Goal: Navigation & Orientation: Find specific page/section

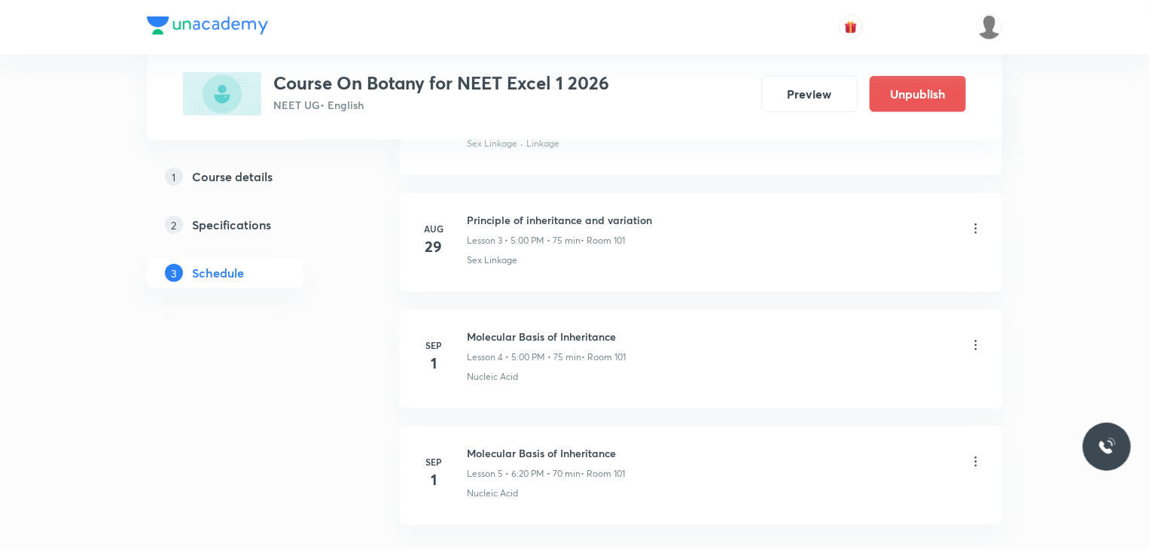
click at [466, 386] on li "Sep 1 Molecular Basis of Inheritance Lesson 4 • 5:00 PM • 75 min • Room 101 Nuc…" at bounding box center [701, 359] width 602 height 99
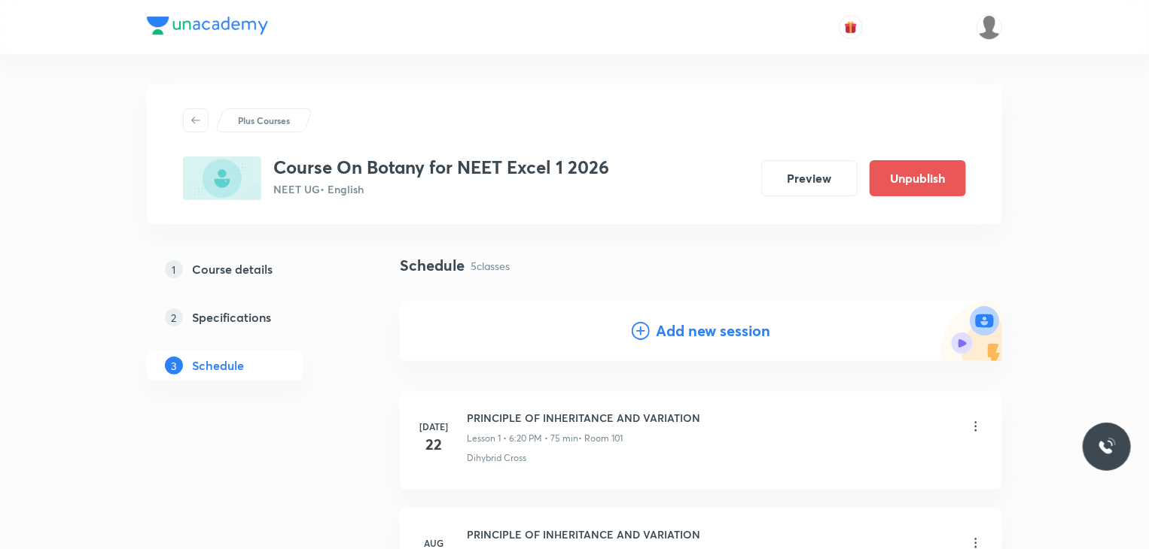
click at [202, 112] on div at bounding box center [196, 120] width 26 height 24
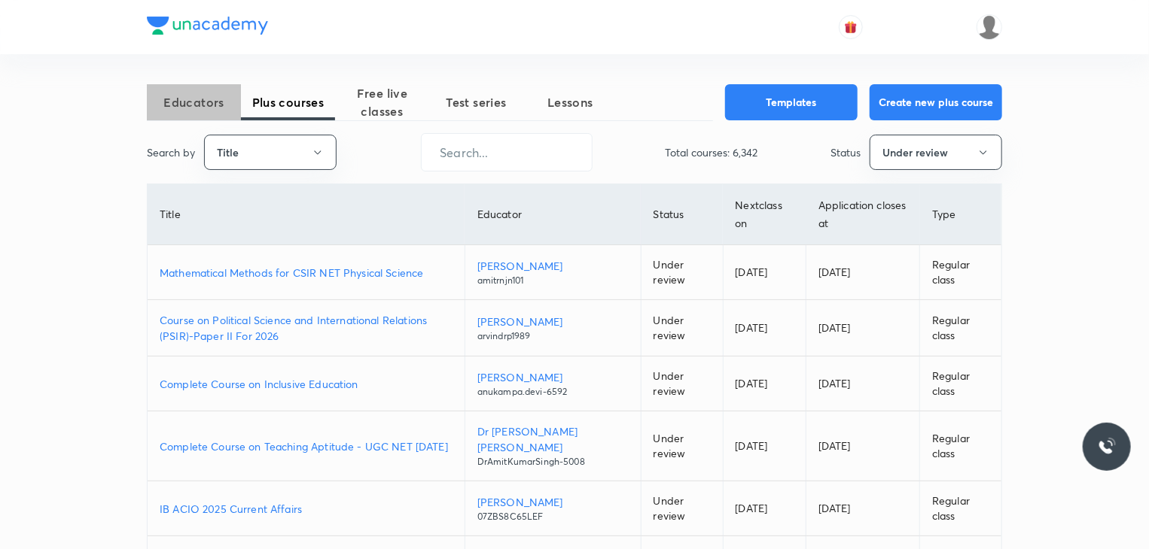
click at [176, 101] on span "Educators" at bounding box center [194, 102] width 94 height 18
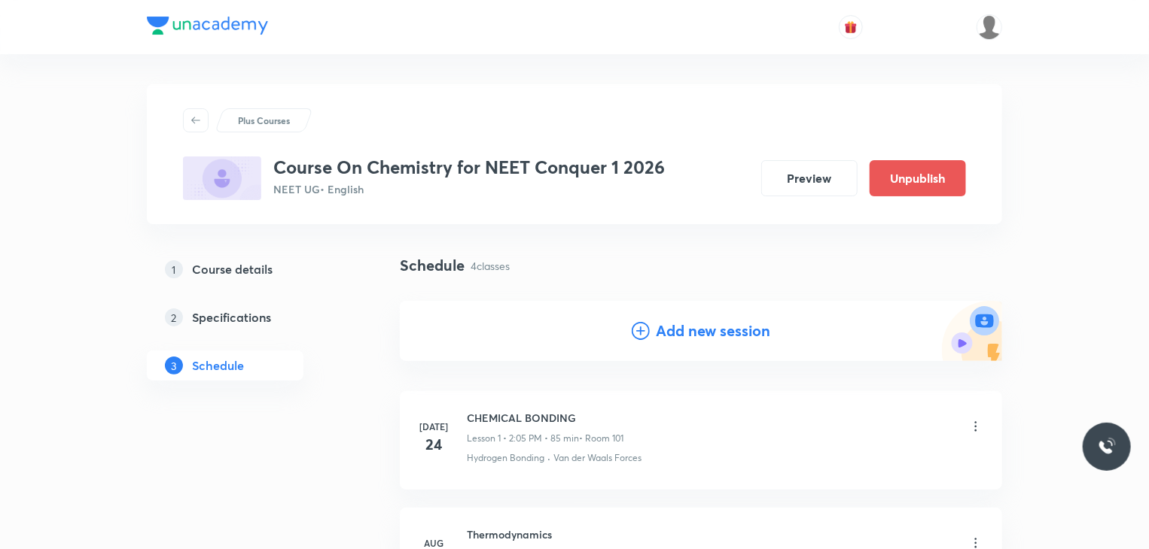
click at [204, 115] on div at bounding box center [196, 120] width 26 height 24
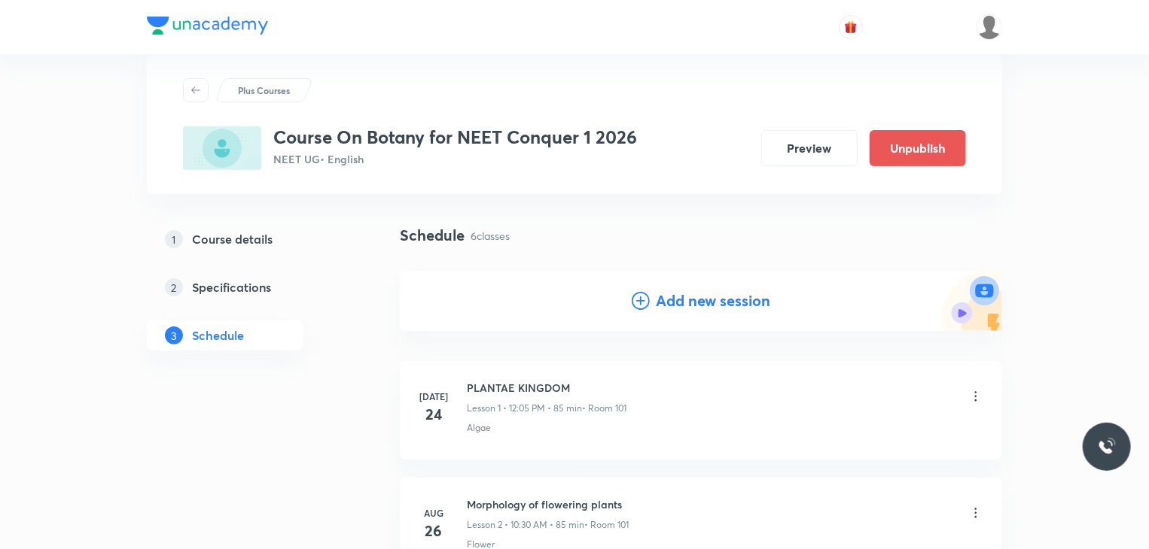
click at [184, 89] on div at bounding box center [196, 90] width 26 height 24
